Goal: Task Accomplishment & Management: Use online tool/utility

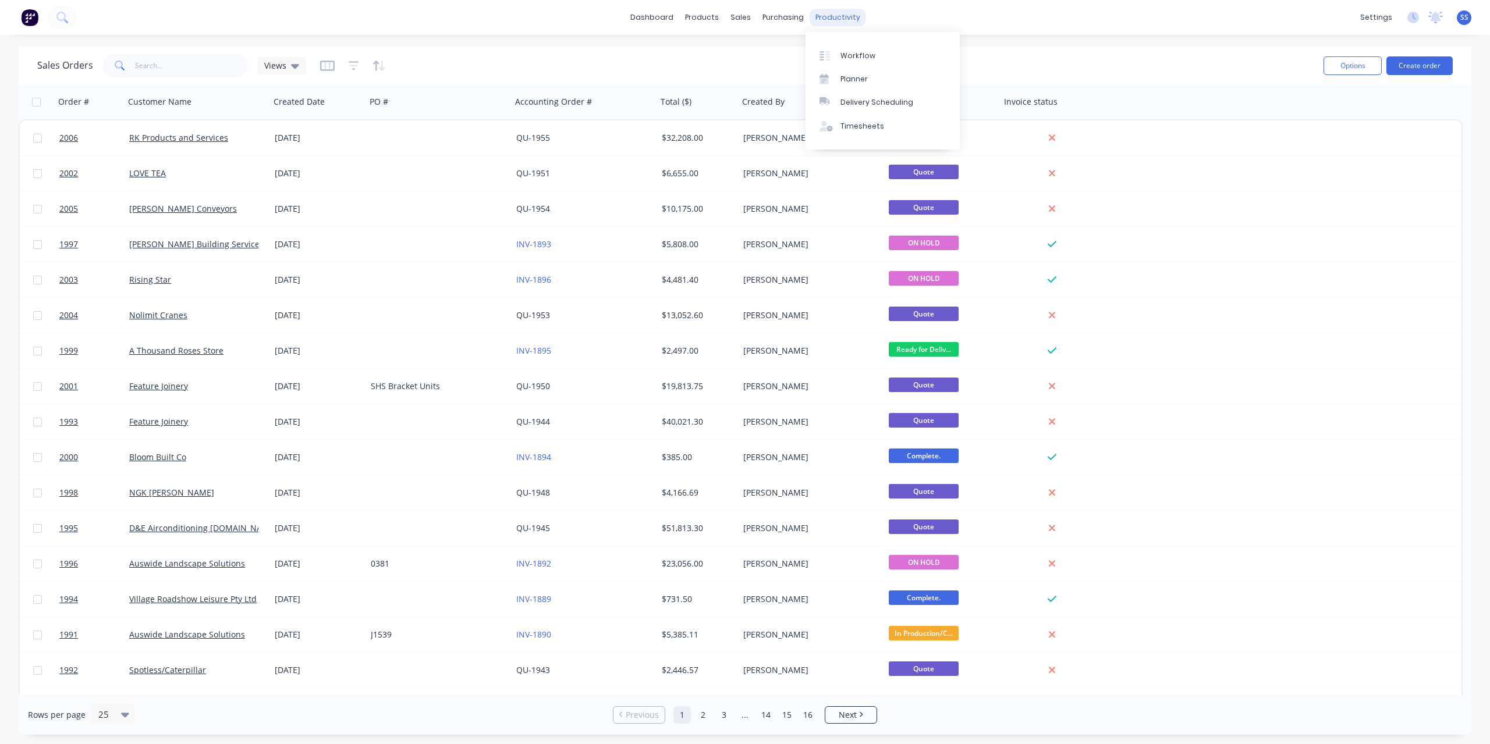
click at [855, 38] on div "Workflow Planner Delivery Scheduling Timesheets" at bounding box center [883, 91] width 154 height 118
click at [853, 46] on link "Workflow" at bounding box center [883, 55] width 154 height 23
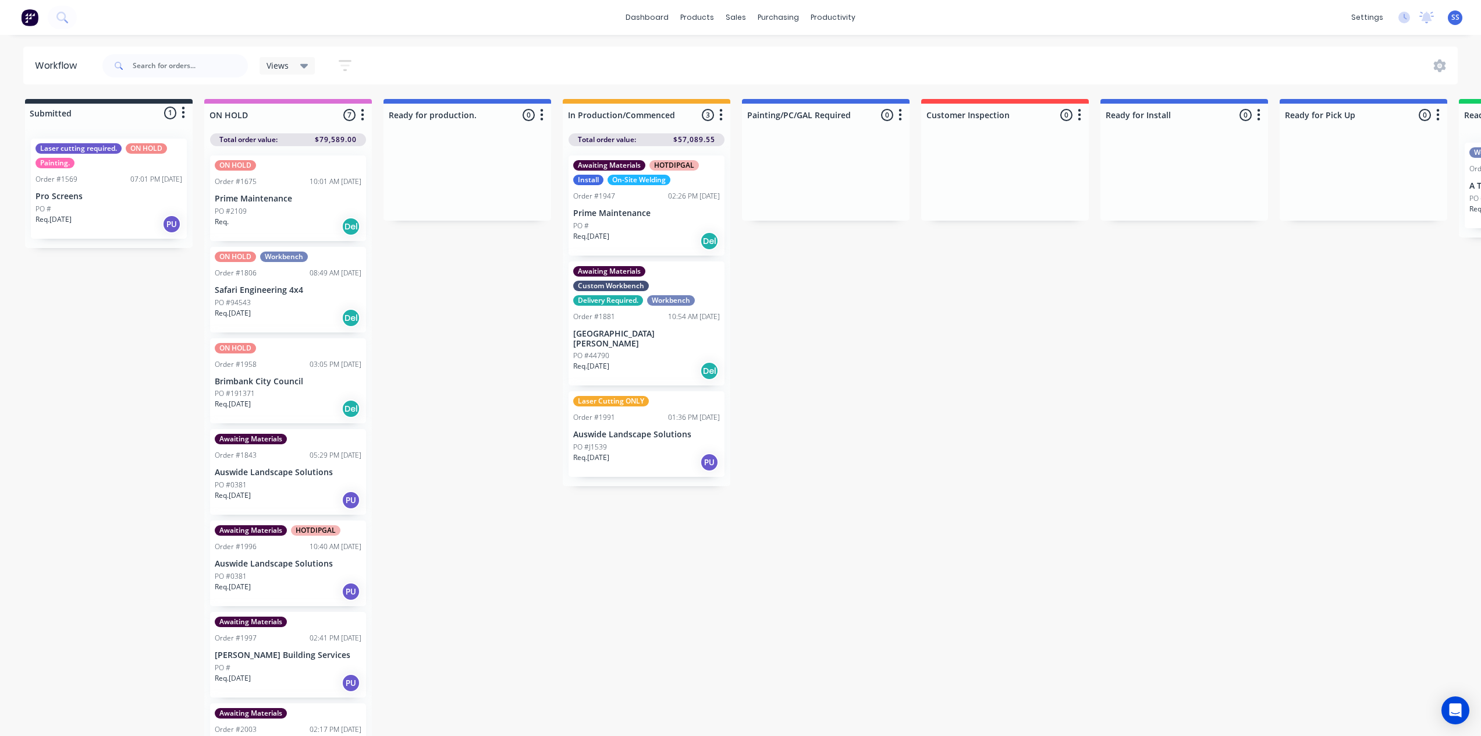
click at [132, 219] on div "Req. [DATE] PU" at bounding box center [109, 224] width 147 height 20
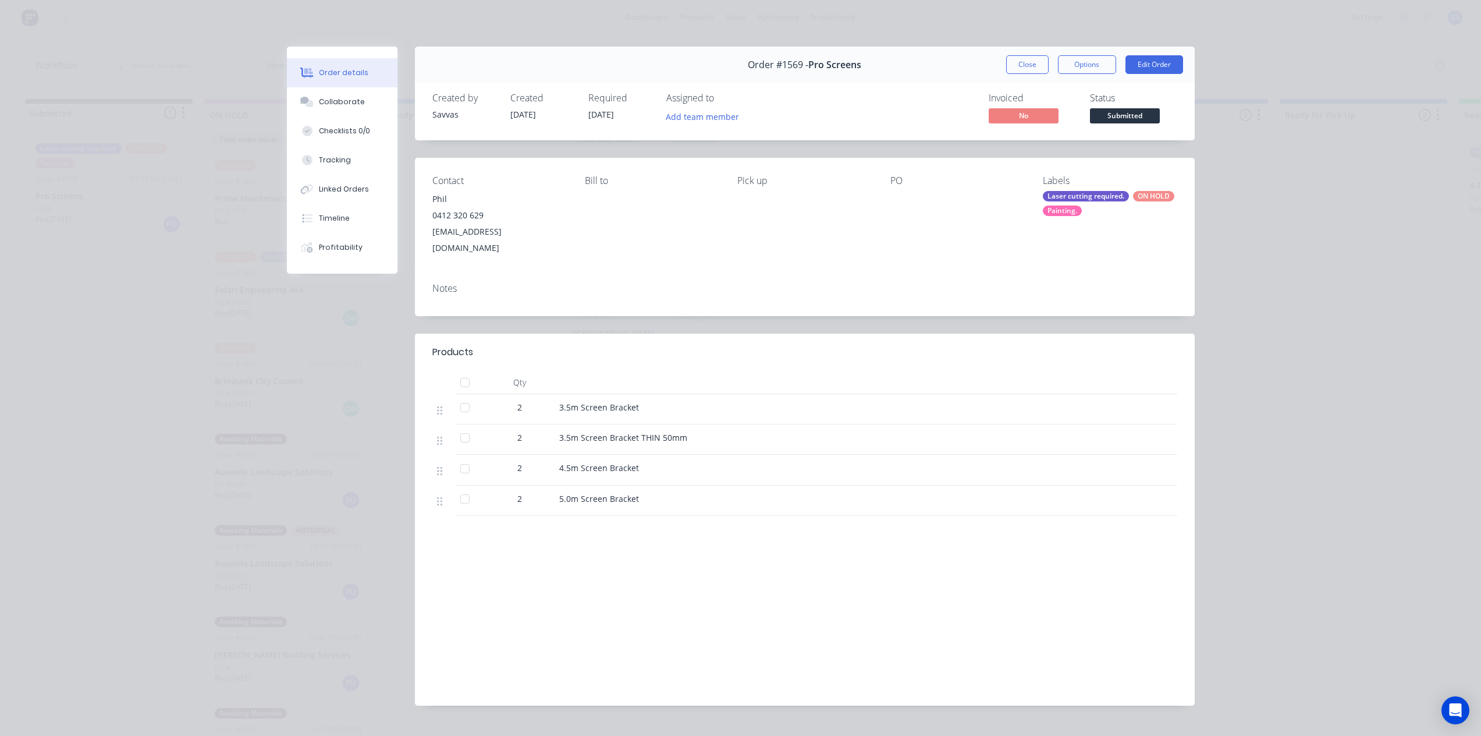
click at [1326, 238] on div "Order details Collaborate Checklists 0/0 Tracking Linked Orders Timeline Profit…" at bounding box center [740, 368] width 1481 height 736
click at [1019, 67] on button "Close" at bounding box center [1027, 64] width 42 height 19
